Goal: Task Accomplishment & Management: Manage account settings

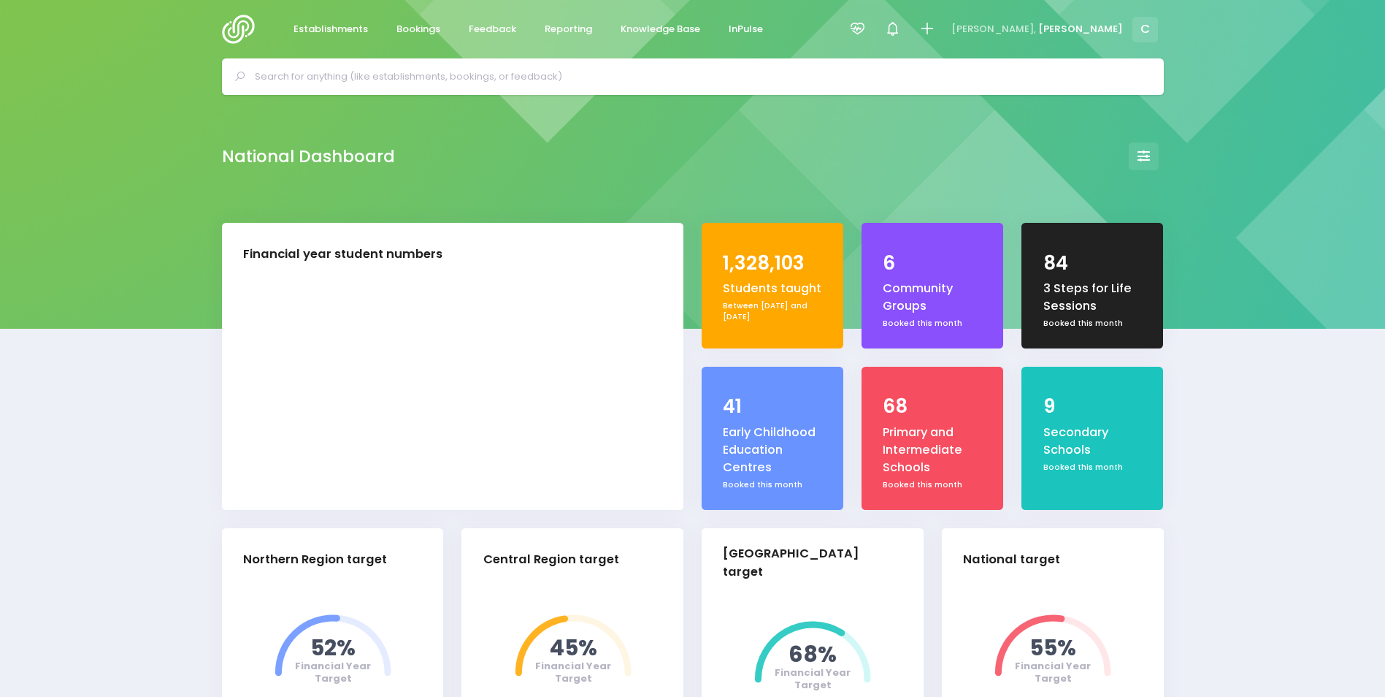
select select "5"
click at [415, 31] on span "Bookings" at bounding box center [419, 29] width 44 height 15
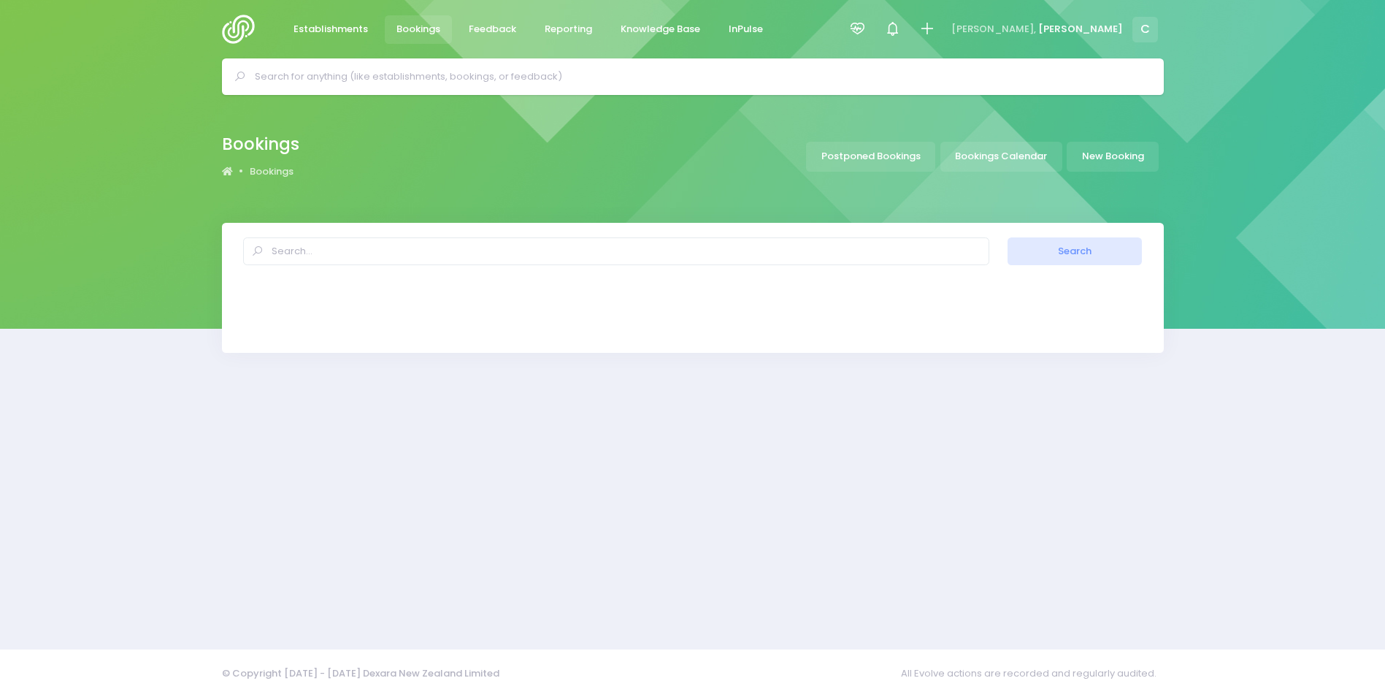
select select "20"
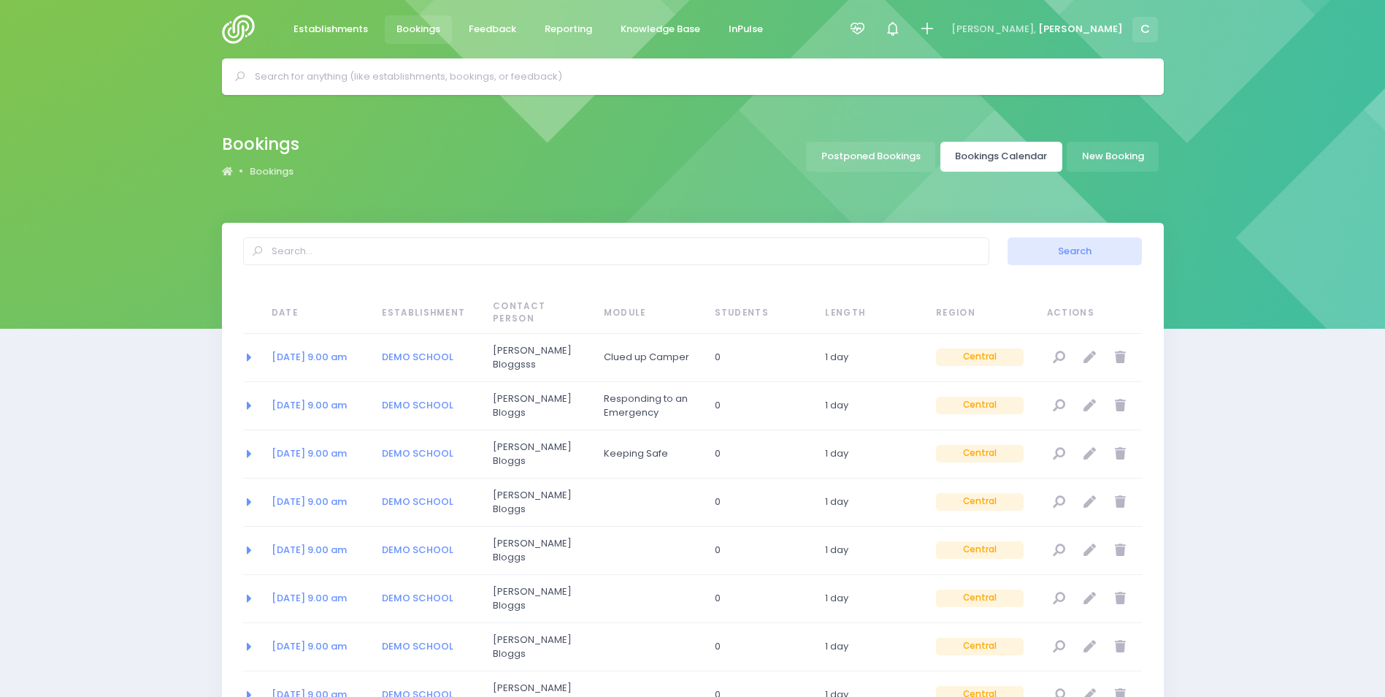
click at [1004, 160] on link "Bookings Calendar" at bounding box center [1002, 157] width 122 height 30
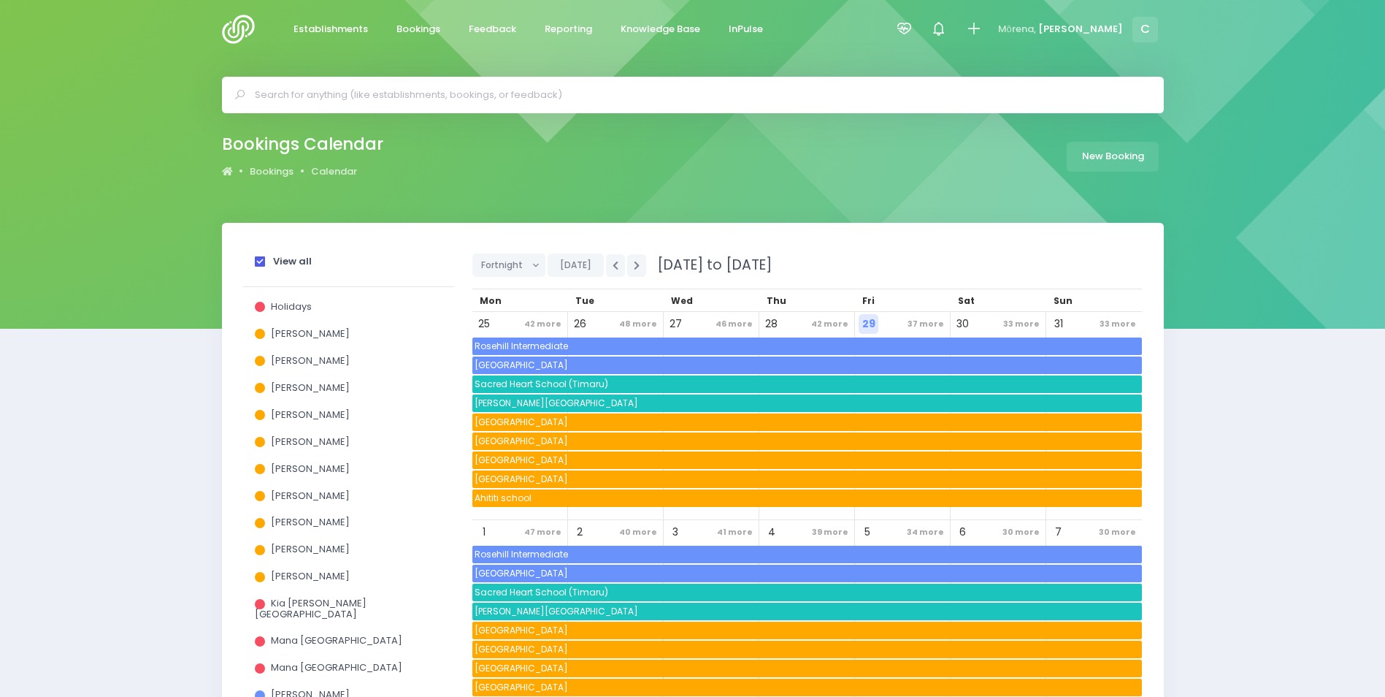
click at [261, 260] on span at bounding box center [260, 261] width 10 height 10
click at [0, 0] on input "View all" at bounding box center [0, 0] width 0 height 0
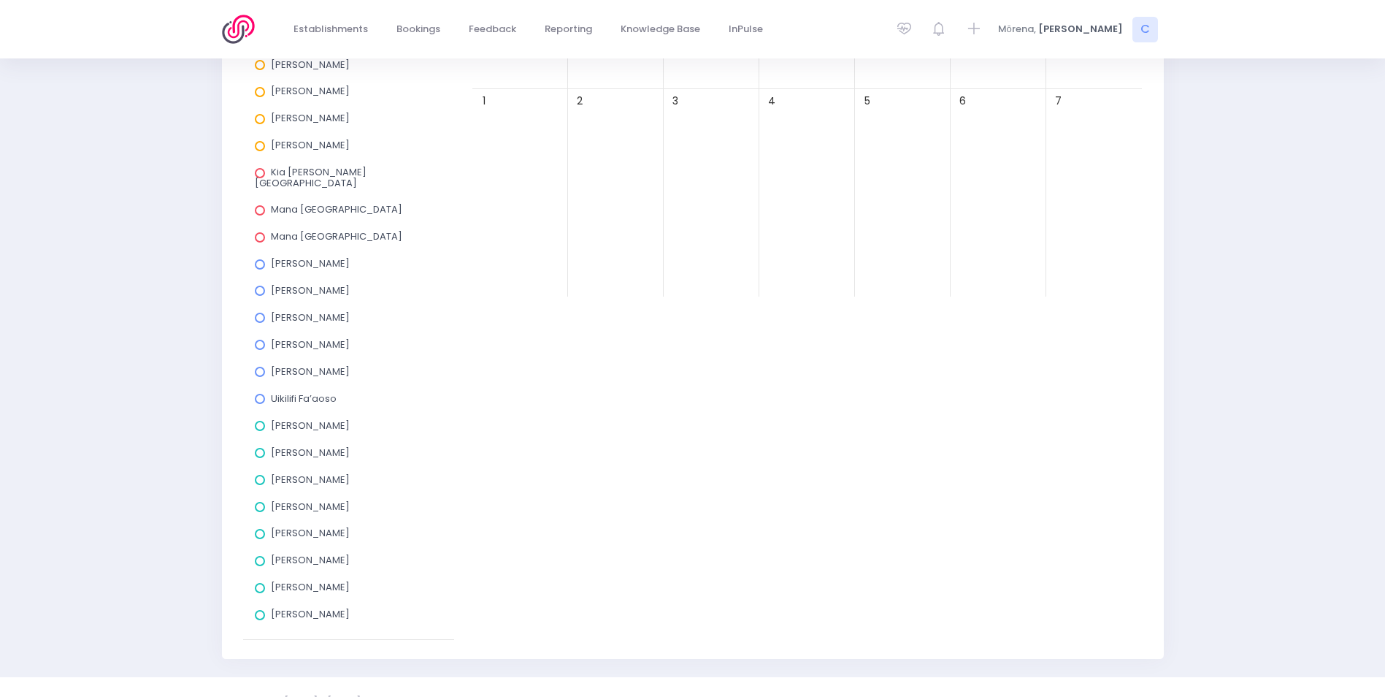
scroll to position [438, 0]
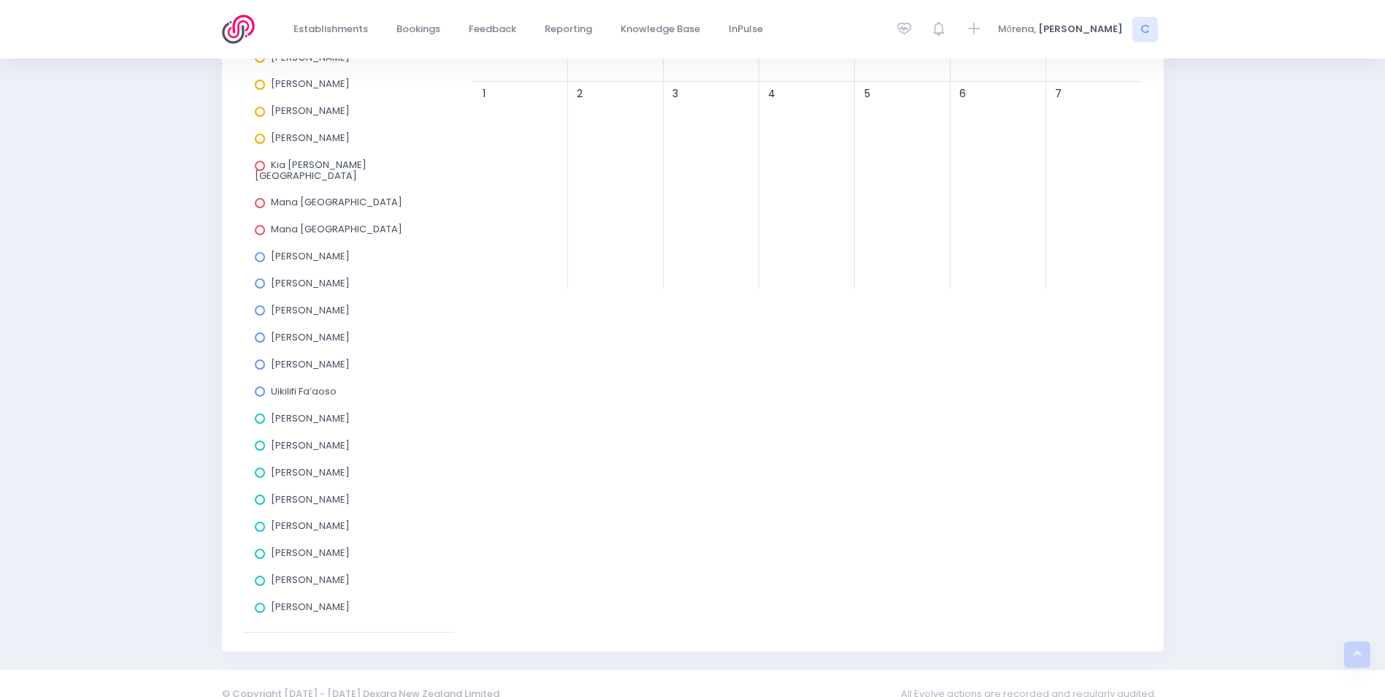
click at [310, 384] on span "Uikilifi Fa’aoso" at bounding box center [304, 391] width 66 height 14
click at [0, 0] on input "Uikilifi Fa’aoso" at bounding box center [0, 0] width 0 height 0
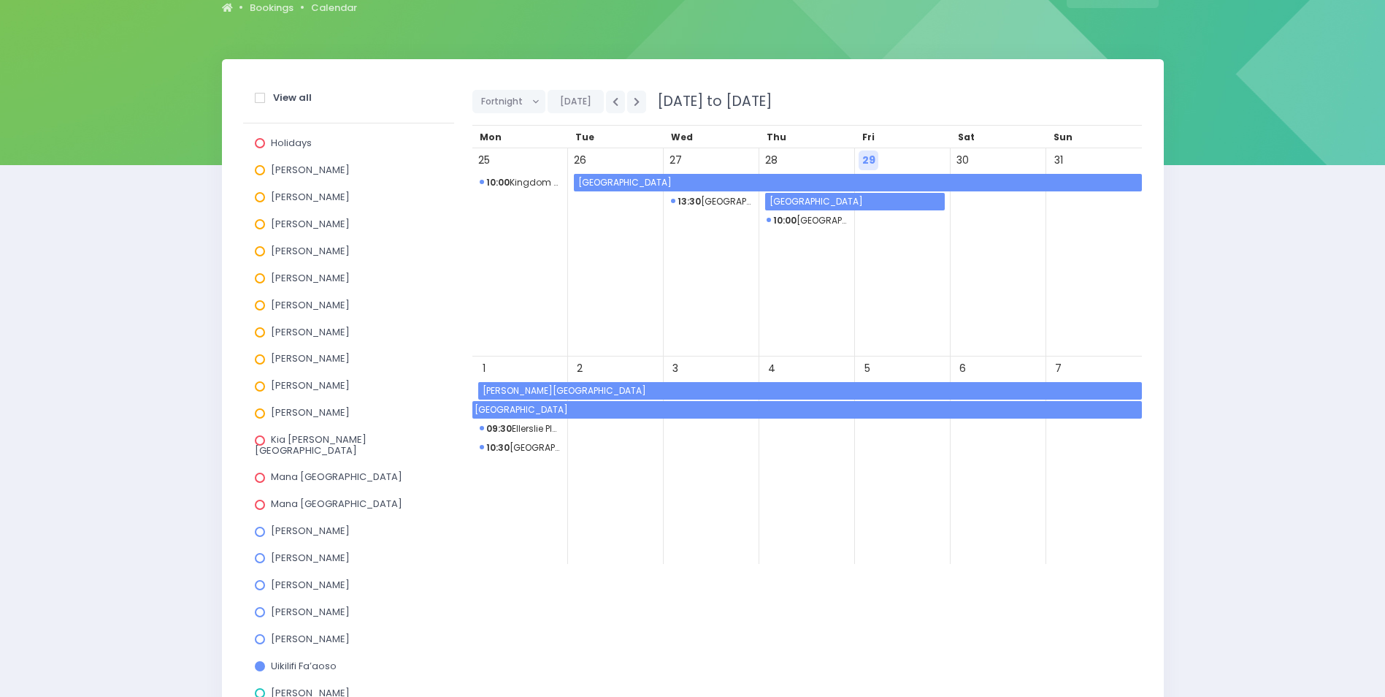
scroll to position [146, 0]
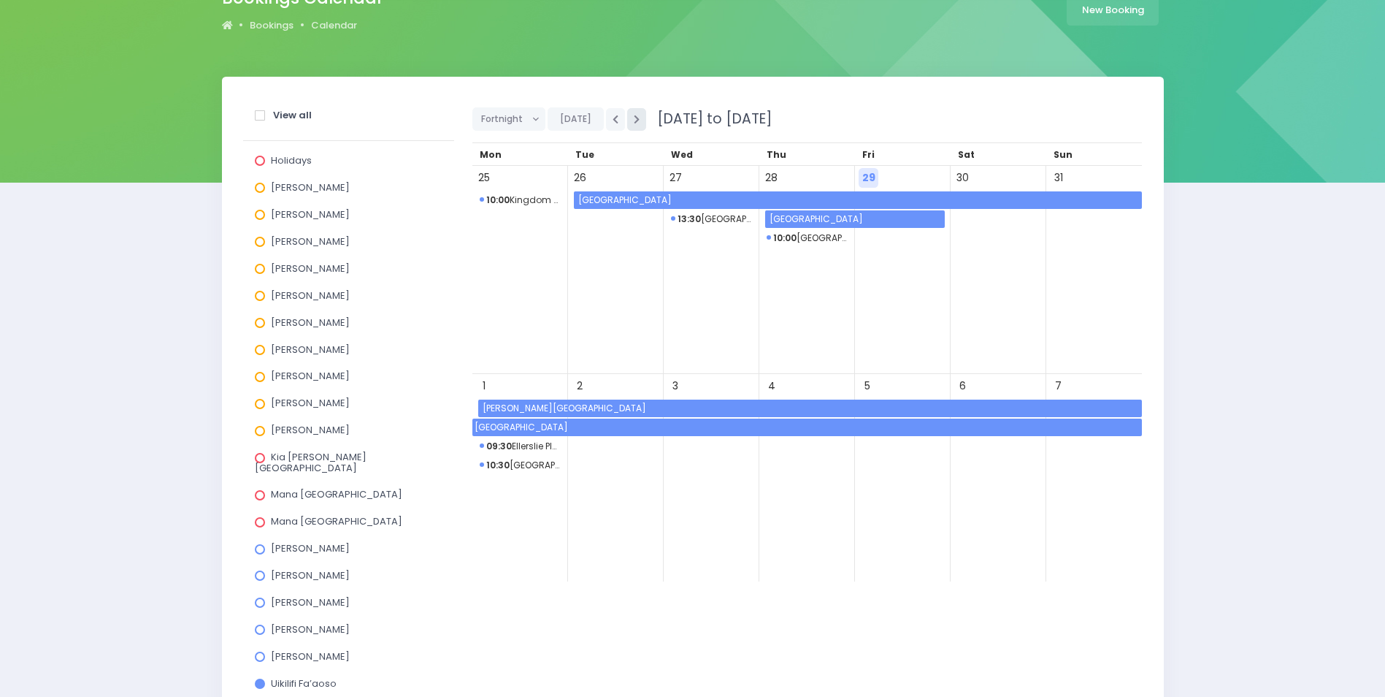
click at [634, 120] on icon "button" at bounding box center [637, 119] width 6 height 9
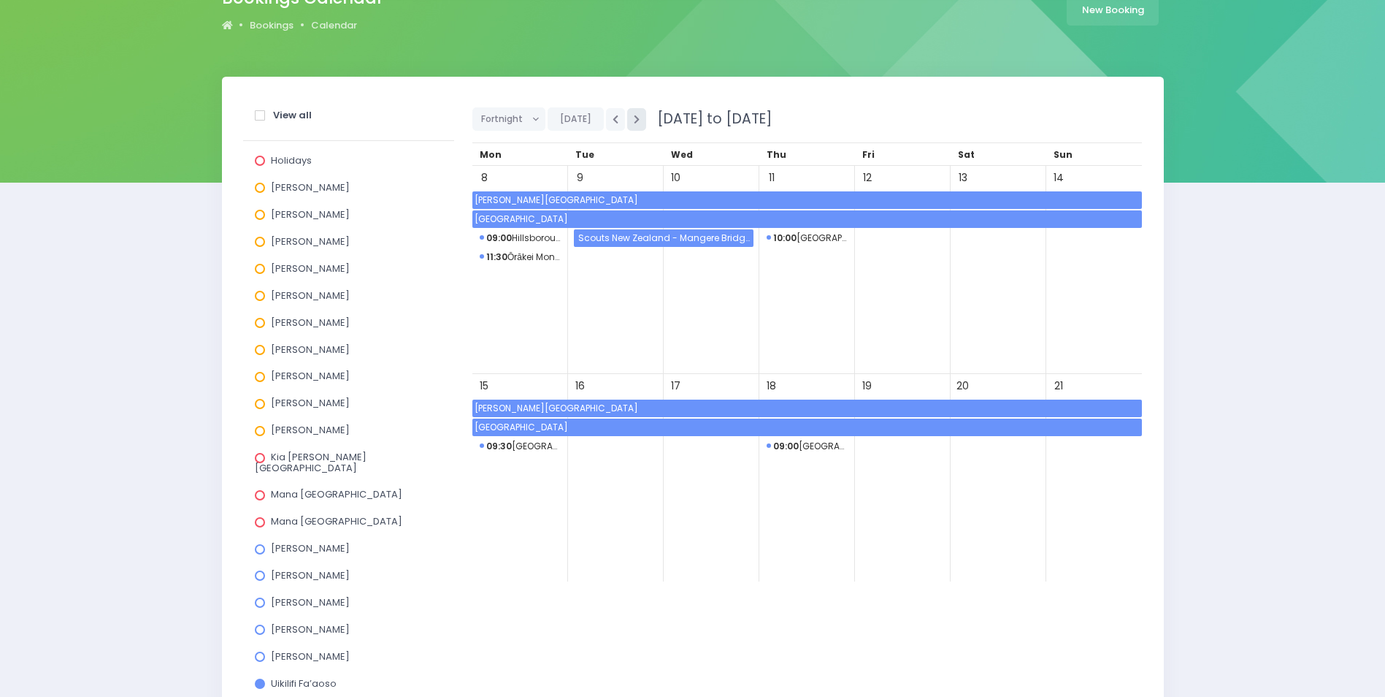
click at [634, 120] on icon "button" at bounding box center [637, 119] width 6 height 9
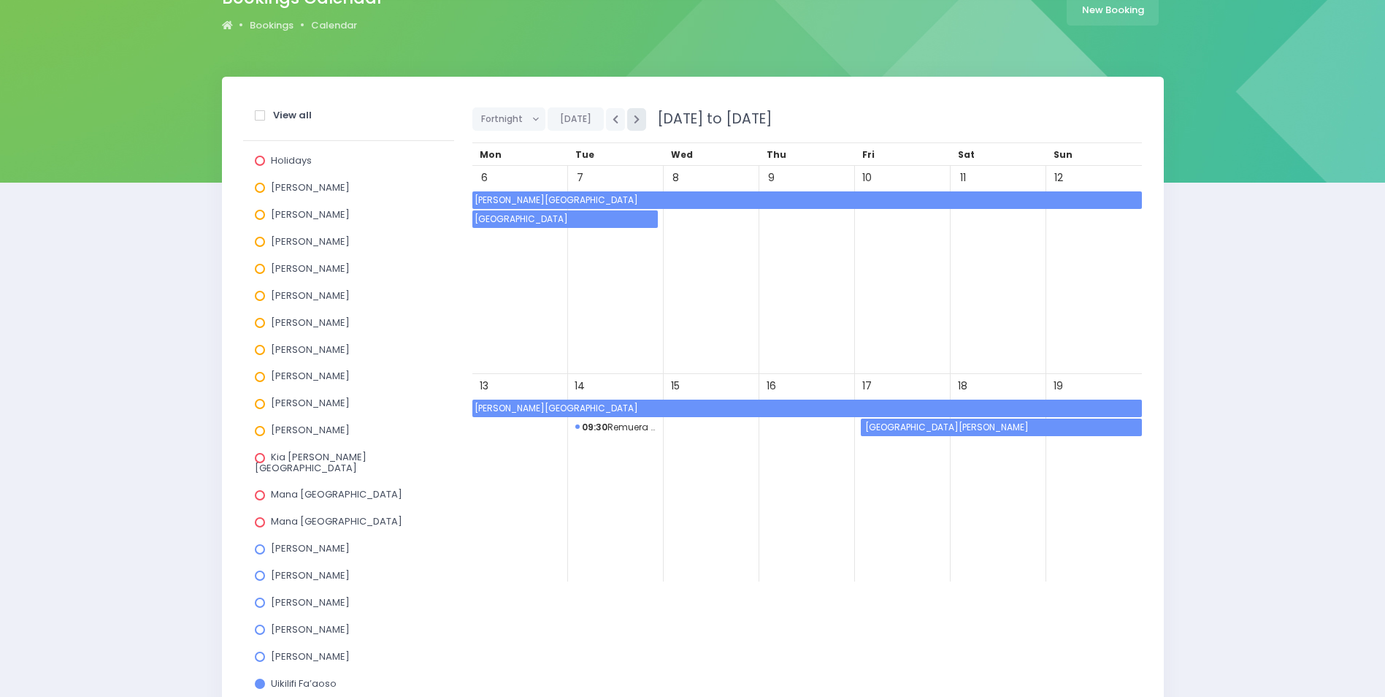
click at [634, 120] on icon "button" at bounding box center [637, 119] width 6 height 9
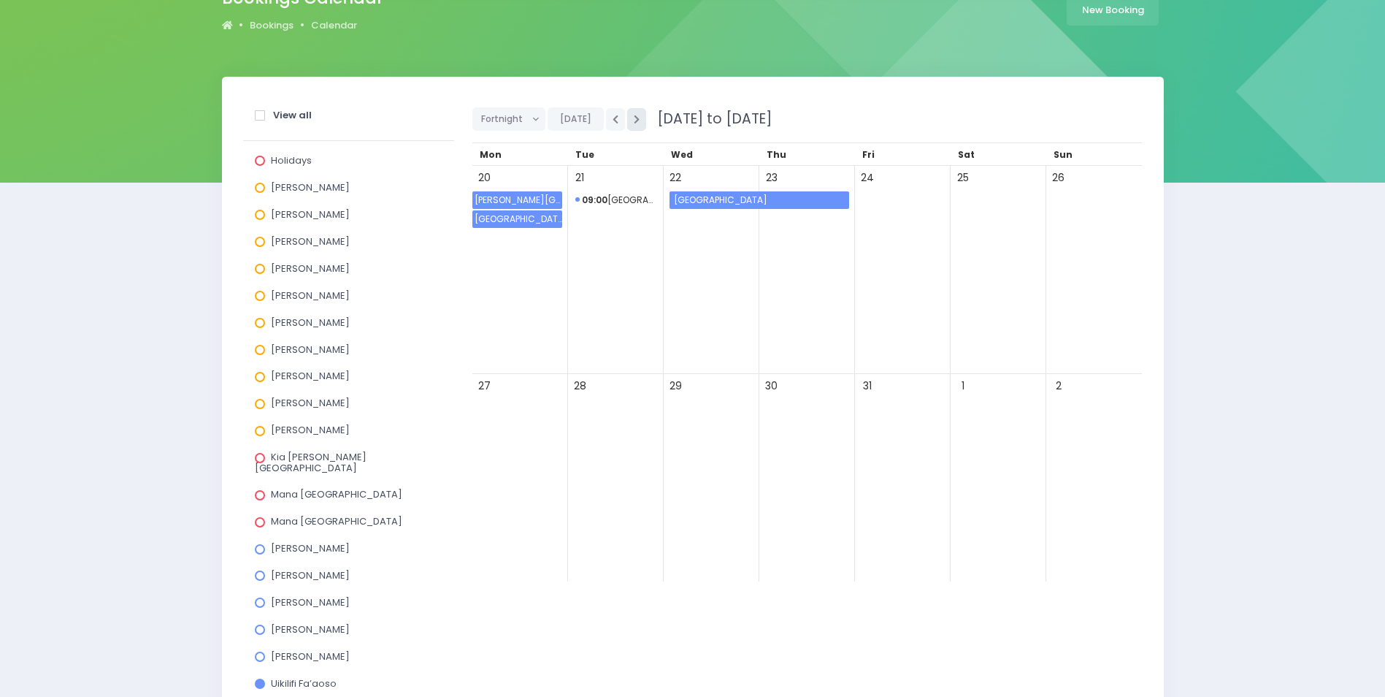
click at [634, 120] on icon "button" at bounding box center [637, 119] width 6 height 9
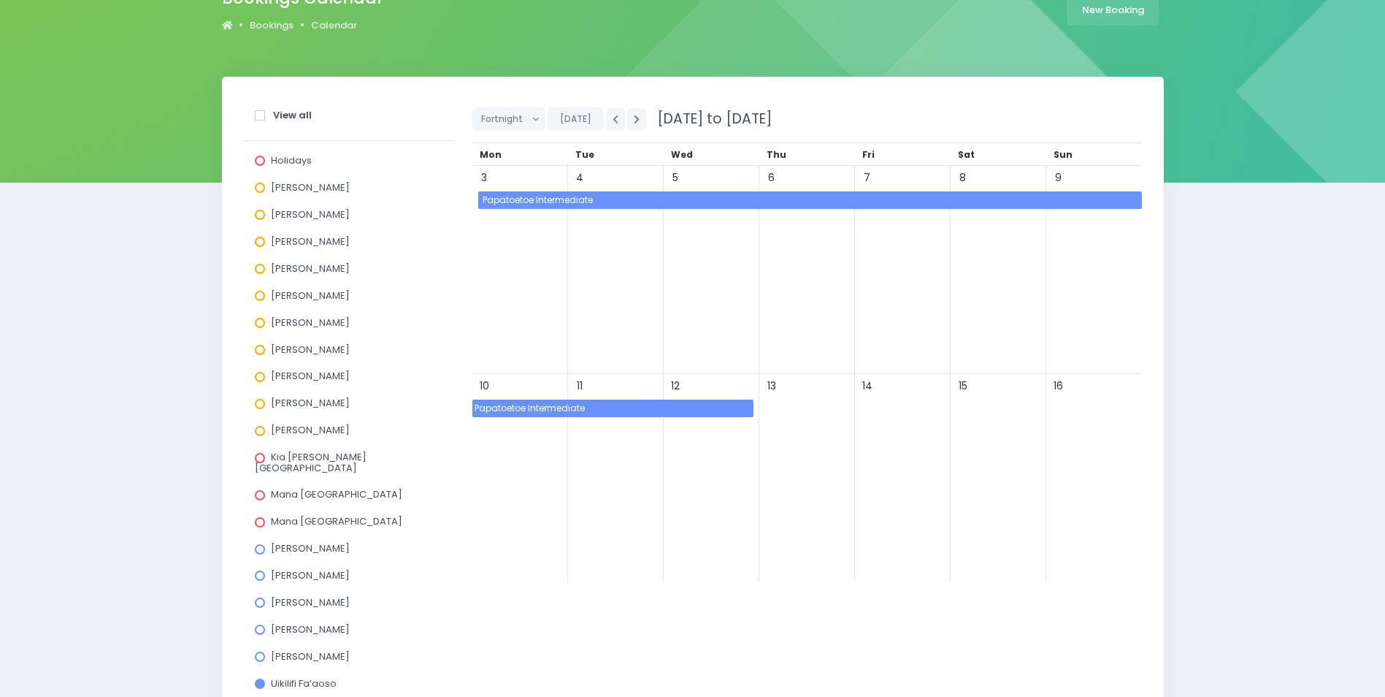
click at [575, 406] on span "Papatoetoe Intermediate" at bounding box center [612, 408] width 281 height 18
click at [619, 318] on div "4" at bounding box center [616, 270] width 96 height 208
